Goal: Navigation & Orientation: Find specific page/section

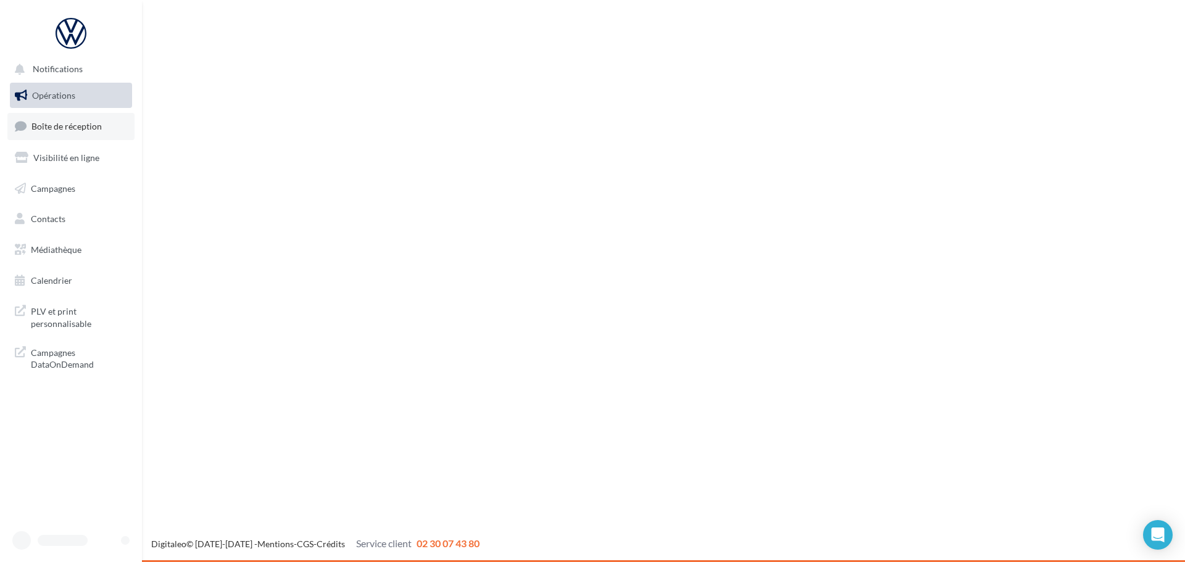
click at [52, 128] on span "Boîte de réception" at bounding box center [66, 126] width 70 height 10
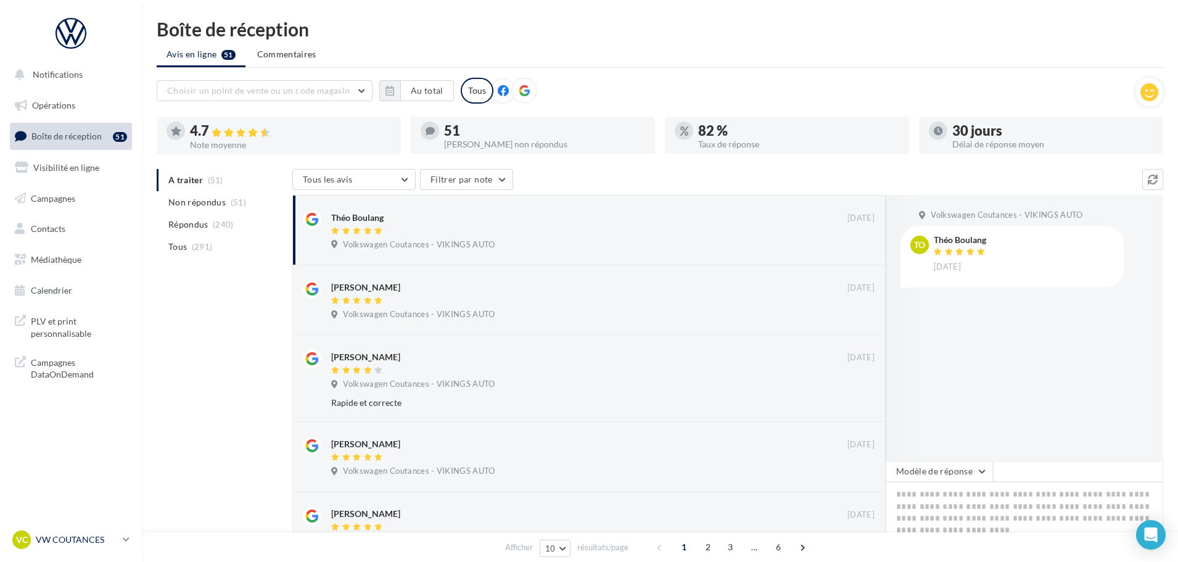
click at [80, 534] on p "VW COUTANCES" at bounding box center [77, 540] width 82 height 12
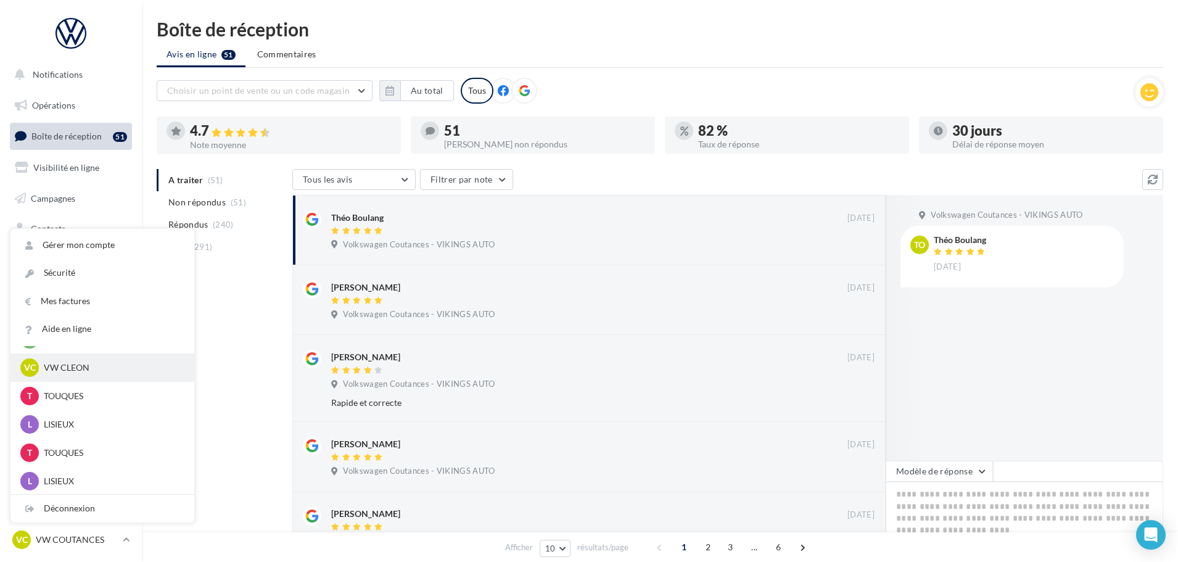
scroll to position [397, 0]
click at [73, 369] on p "VW CLEON" at bounding box center [112, 366] width 136 height 12
